Goal: Information Seeking & Learning: Learn about a topic

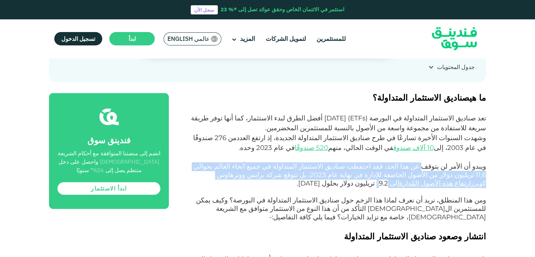
drag, startPoint x: 412, startPoint y: 145, endPoint x: 248, endPoint y: 150, distance: 164.5
click at [248, 162] on span "ويبدو أن الأمر لن يتوقف عن هذا الحد، فقد احتفظت صناديق الاستثمار المتداولة في ج…" at bounding box center [339, 174] width 292 height 25
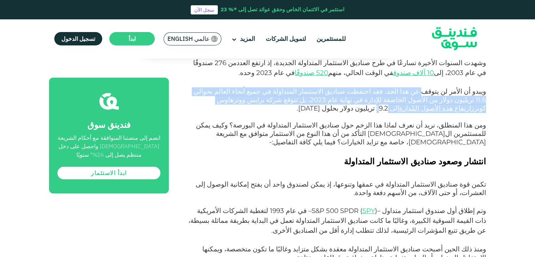
scroll to position [423, 0]
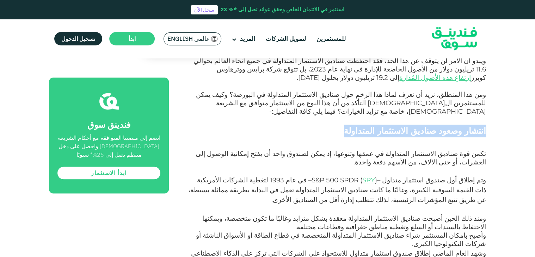
drag, startPoint x: 363, startPoint y: 105, endPoint x: 486, endPoint y: 105, distance: 122.6
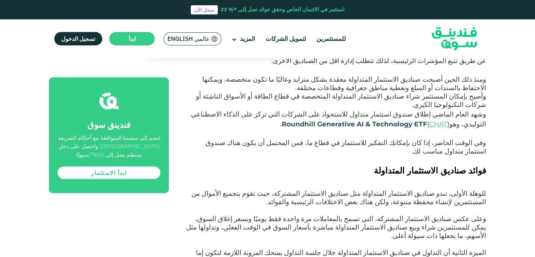
scroll to position [563, 0]
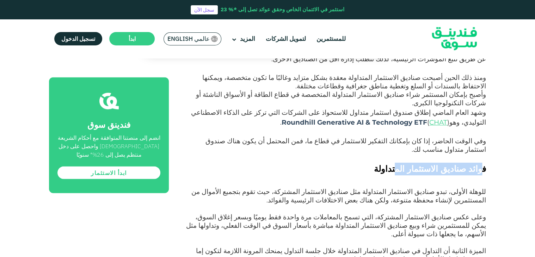
drag, startPoint x: 481, startPoint y: 127, endPoint x: 411, endPoint y: 124, distance: 70.8
click at [411, 163] on h2 "فوائد صناديق الاستثمار المتداولة" at bounding box center [335, 175] width 301 height 25
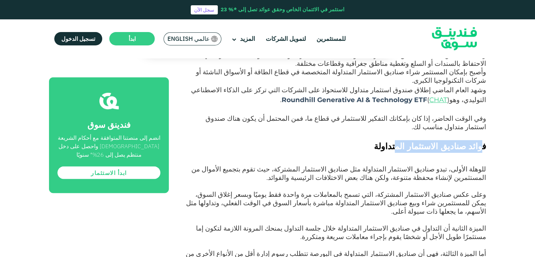
scroll to position [599, 0]
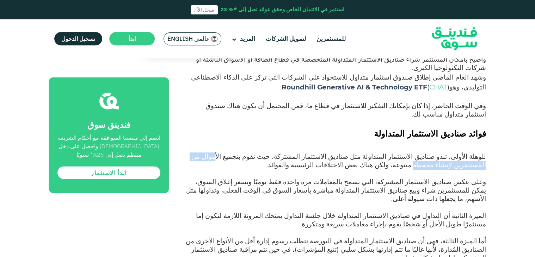
drag, startPoint x: 271, startPoint y: 108, endPoint x: 195, endPoint y: 113, distance: 76.2
click at [195, 153] on p "للوهلة الأولى، تبدو صناديق الاستثمار المتداولة مثل صناديق الاستثمار المشتركة، ح…" at bounding box center [335, 165] width 301 height 25
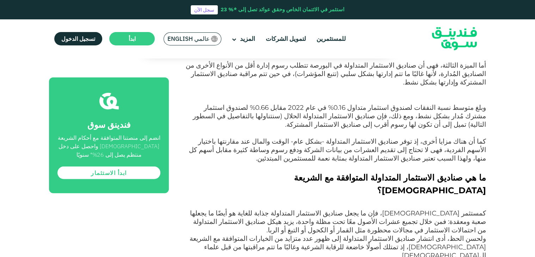
scroll to position [775, 0]
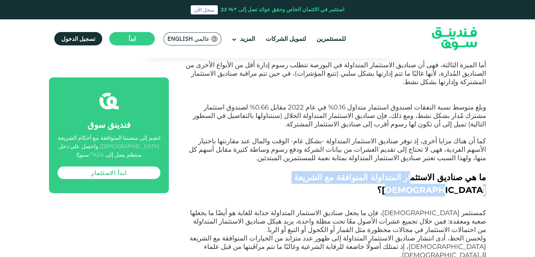
drag, startPoint x: 297, startPoint y: 110, endPoint x: 424, endPoint y: 119, distance: 127.1
click at [424, 171] on h2 "ما هي صناديق الاستثمار المتداولة المتوافقة مع الشريعة [DEMOGRAPHIC_DATA]؟" at bounding box center [335, 190] width 301 height 38
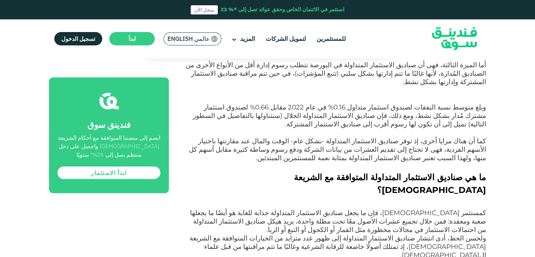
click at [416, 171] on h2 "ما هي صناديق الاستثمار المتداولة المتوافقة مع الشريعة [DEMOGRAPHIC_DATA]؟" at bounding box center [335, 190] width 301 height 38
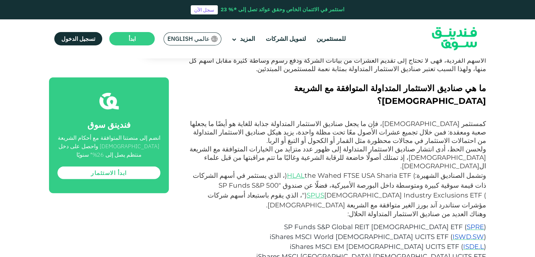
scroll to position [880, 0]
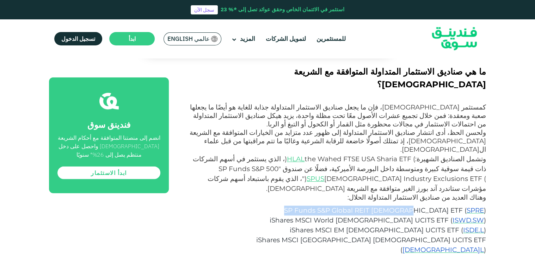
drag, startPoint x: 339, startPoint y: 110, endPoint x: 453, endPoint y: 106, distance: 114.2
click at [456, 206] on p "SP Funds S&P Global REIT [DEMOGRAPHIC_DATA] ETF ( SPRE )" at bounding box center [339, 211] width 293 height 10
click at [436, 206] on span "SP Funds S&P Global REIT [DEMOGRAPHIC_DATA] ETF (" at bounding box center [375, 210] width 182 height 8
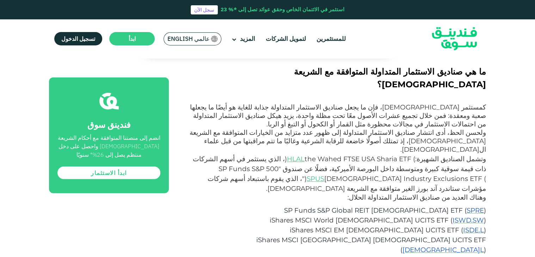
click at [401, 216] on span "iShares MSCI World [DEMOGRAPHIC_DATA] UCITS ETF (" at bounding box center [360, 220] width 183 height 8
click at [414, 226] on span "iShares MSCI EM [DEMOGRAPHIC_DATA] UCITS ETF (" at bounding box center [375, 230] width 173 height 8
click at [417, 236] on span "iShares MSCI [GEOGRAPHIC_DATA] [DEMOGRAPHIC_DATA] UCITS ETF (" at bounding box center [371, 245] width 230 height 18
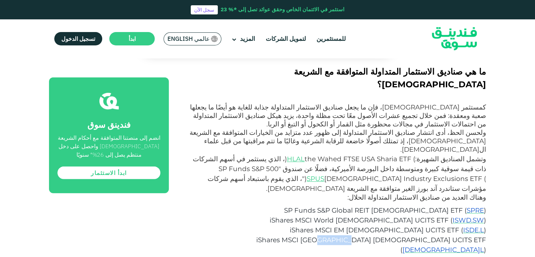
click at [417, 236] on span "iShares MSCI [GEOGRAPHIC_DATA] [DEMOGRAPHIC_DATA] UCITS ETF (" at bounding box center [371, 245] width 230 height 18
drag, startPoint x: 389, startPoint y: 150, endPoint x: 448, endPoint y: 150, distance: 58.5
click at [448, 256] on span "SP Funds Dow Jones Global Sukuk ETF (" at bounding box center [400, 260] width 132 height 8
drag, startPoint x: 345, startPoint y: 159, endPoint x: 367, endPoint y: 161, distance: 21.5
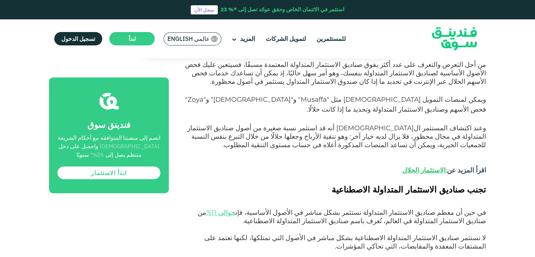
scroll to position [1127, 0]
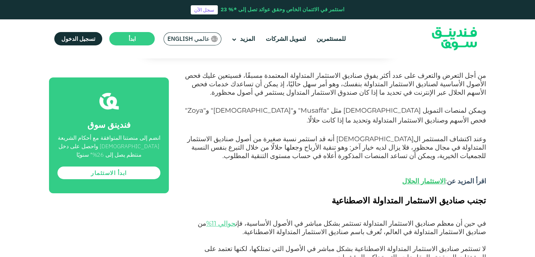
drag, startPoint x: 440, startPoint y: 211, endPoint x: 245, endPoint y: 215, distance: 194.4
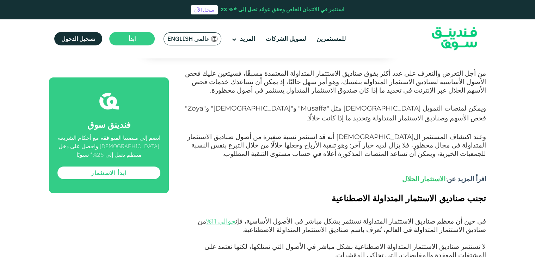
scroll to position [1162, 0]
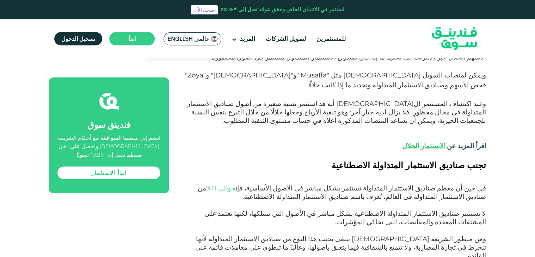
drag, startPoint x: 356, startPoint y: 206, endPoint x: 325, endPoint y: 204, distance: 31.8
drag, startPoint x: 300, startPoint y: 205, endPoint x: 321, endPoint y: 205, distance: 20.4
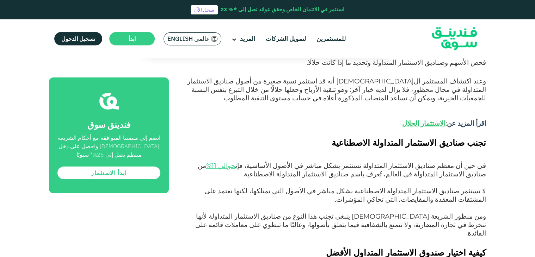
scroll to position [1197, 0]
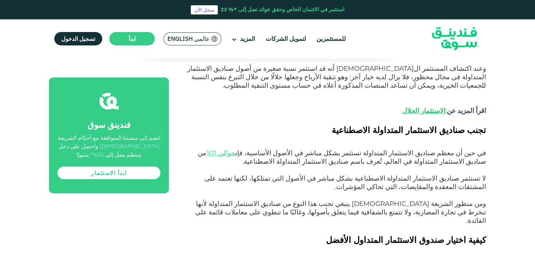
drag, startPoint x: 450, startPoint y: 213, endPoint x: 293, endPoint y: 215, distance: 156.7
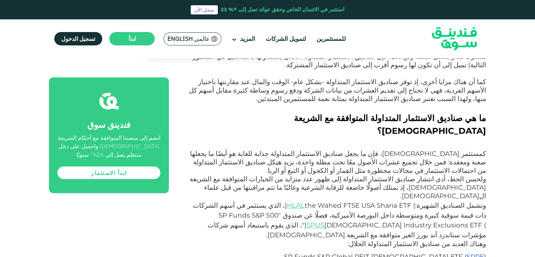
scroll to position [845, 0]
